Goal: Task Accomplishment & Management: Complete application form

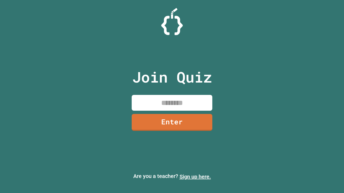
click at [195, 177] on link "Sign up here." at bounding box center [194, 177] width 31 height 6
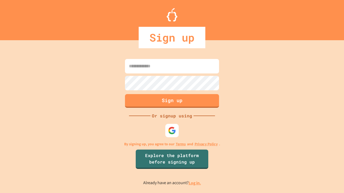
click at [195, 183] on link "Log in." at bounding box center [194, 183] width 12 height 6
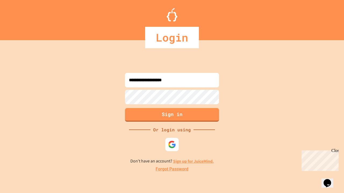
type input "**********"
